Goal: Navigation & Orientation: Find specific page/section

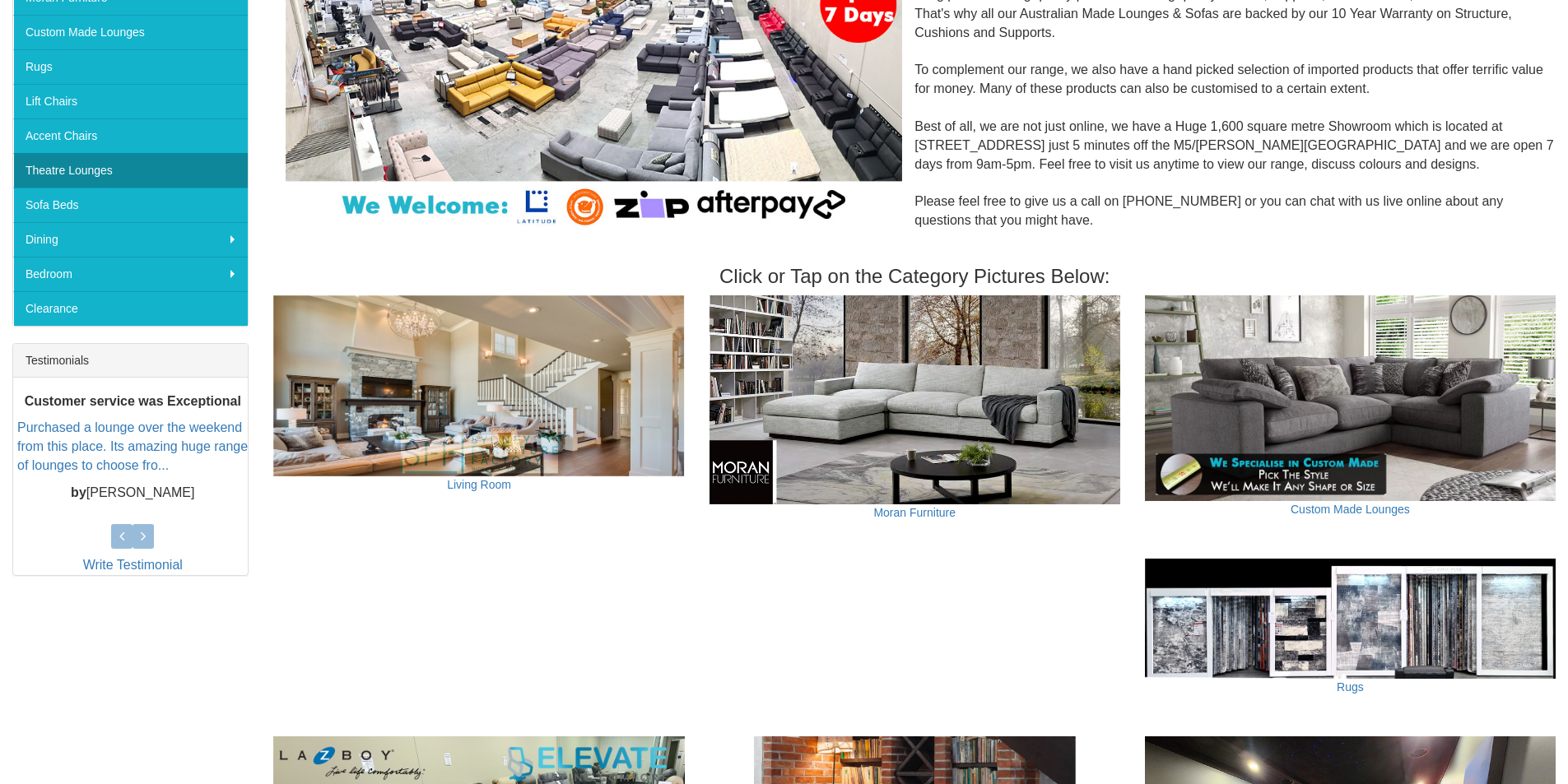
scroll to position [247, 0]
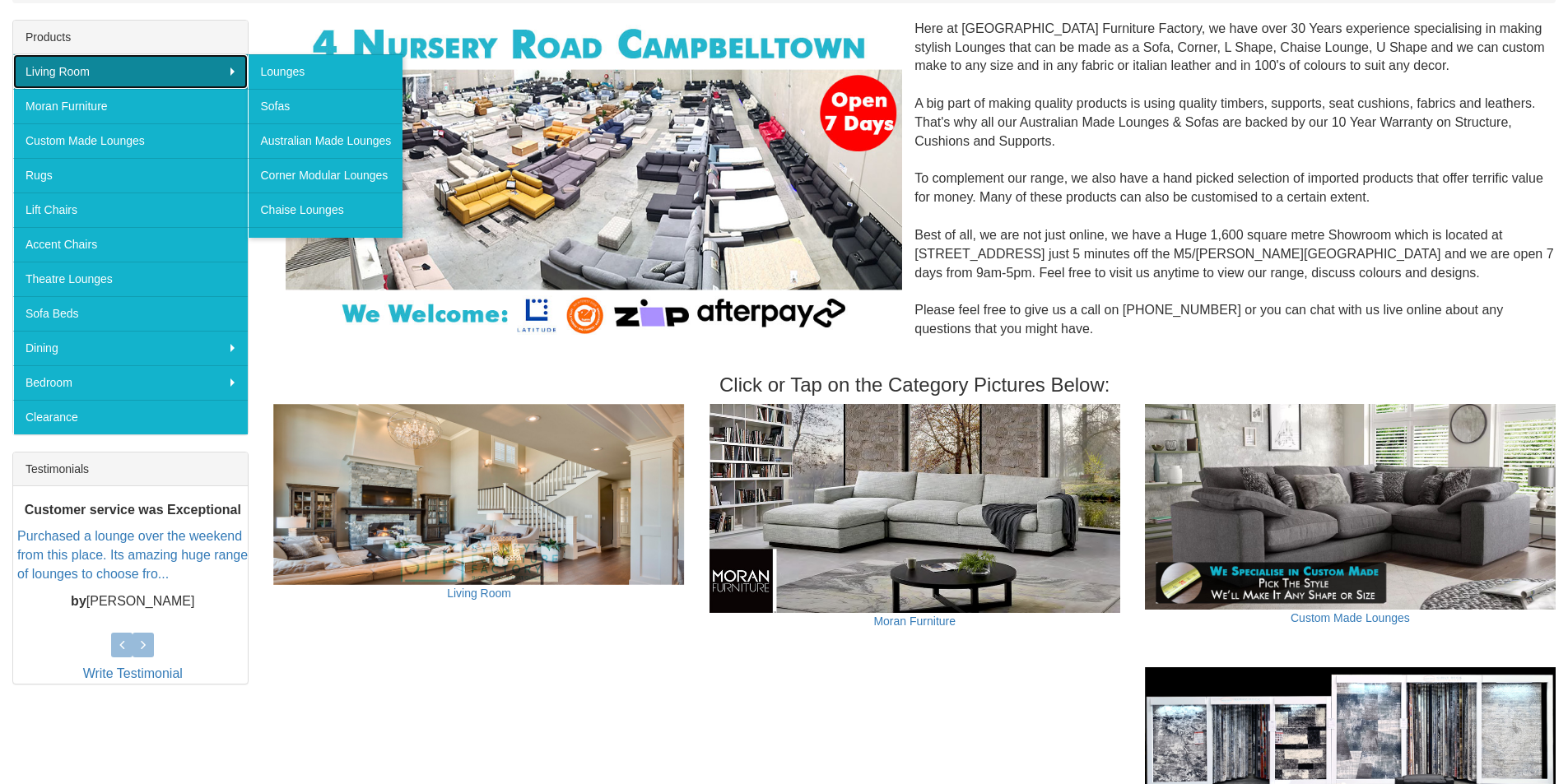
click at [88, 80] on link "Living Room" at bounding box center [131, 72] width 235 height 34
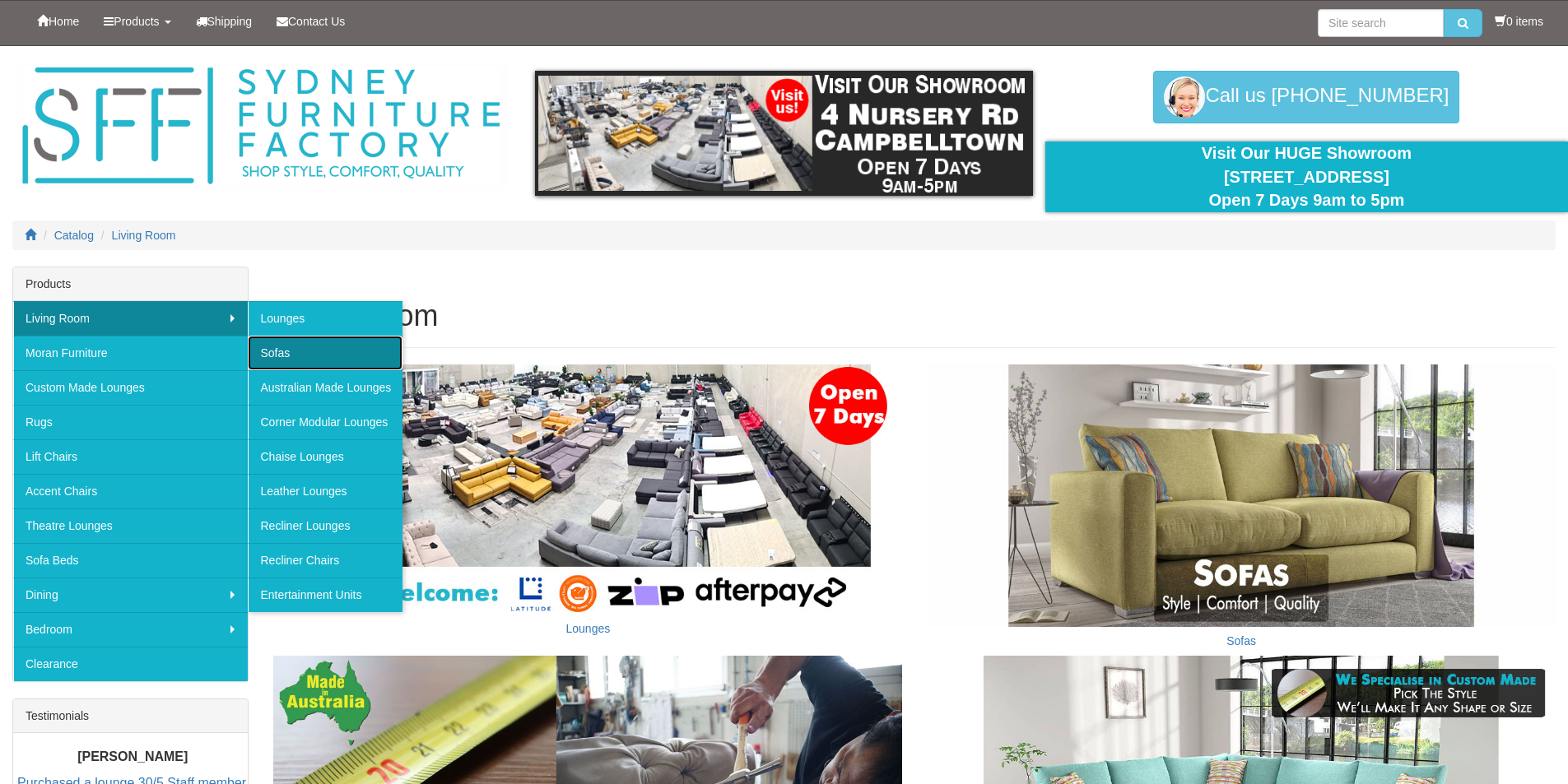
click at [286, 355] on link "Sofas" at bounding box center [325, 353] width 155 height 34
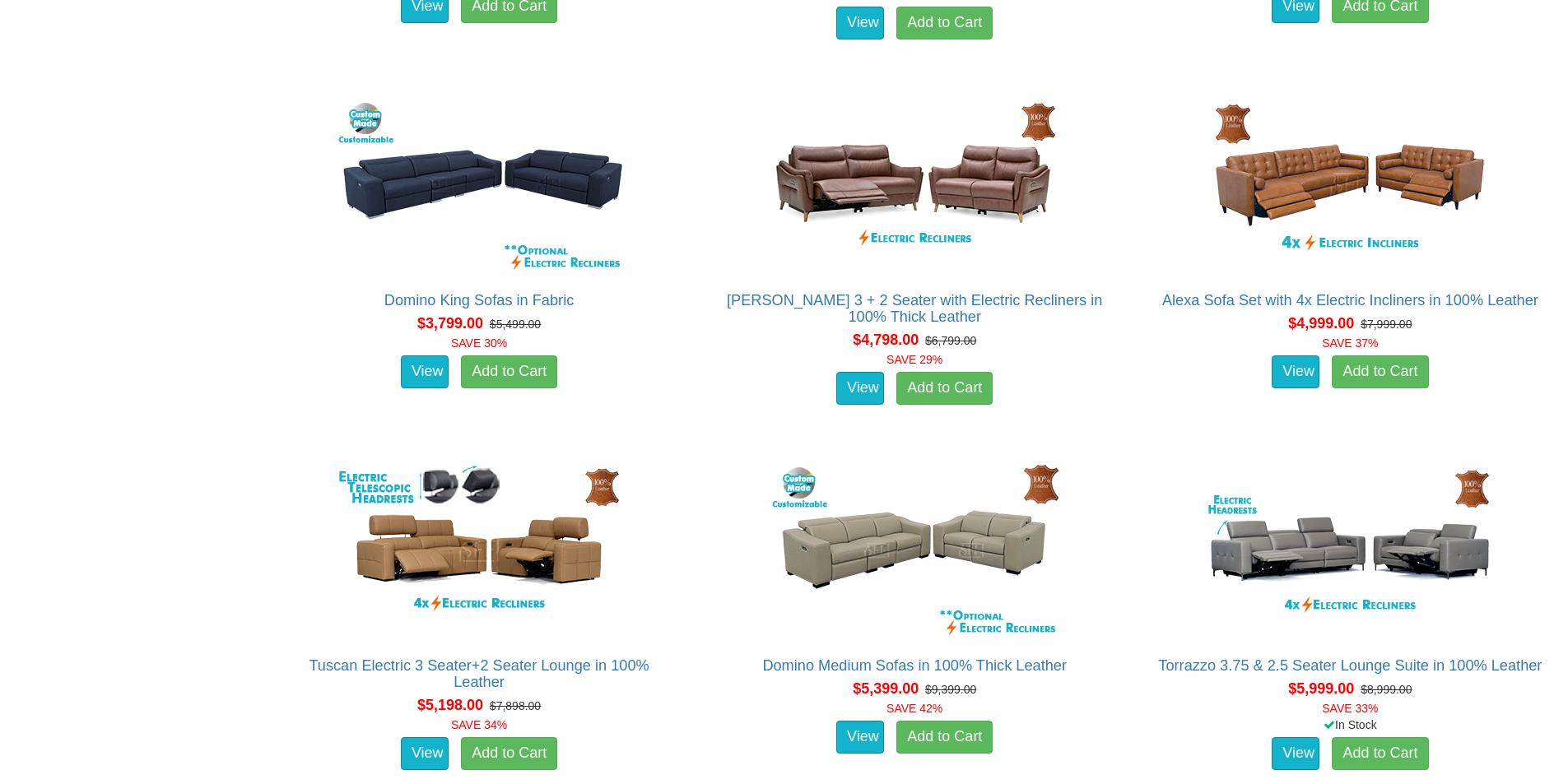
scroll to position [4270, 0]
